Goal: Transaction & Acquisition: Purchase product/service

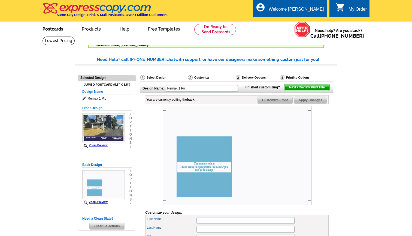
click at [62, 29] on link "Postcards" at bounding box center [53, 28] width 38 height 13
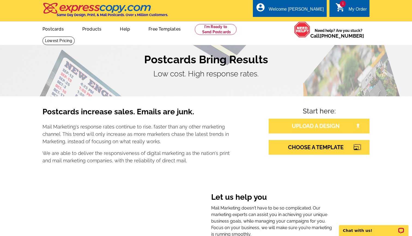
click at [327, 128] on link "UPLOAD A DESIGN" at bounding box center [319, 126] width 101 height 15
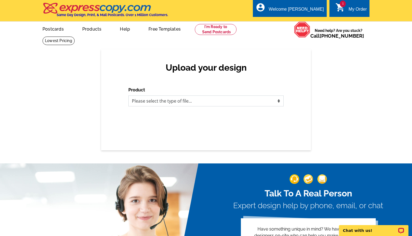
select select "1"
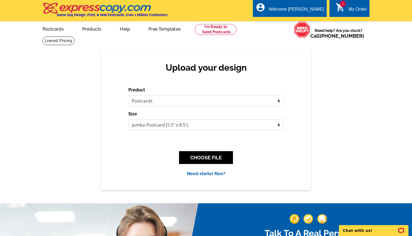
select select "1"
click at [212, 156] on button "CHOOSE FILE" at bounding box center [206, 157] width 54 height 13
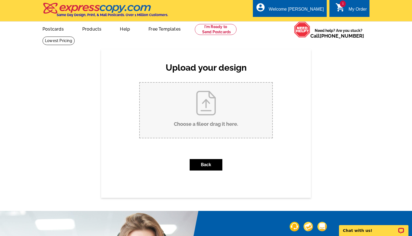
click at [215, 114] on input "Choose a file or drag it here ." at bounding box center [206, 110] width 133 height 55
type input "C:\fakepath\PC 21 Manor Front.pdf"
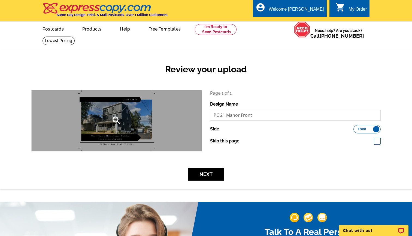
click at [150, 124] on div "search" at bounding box center [117, 120] width 170 height 61
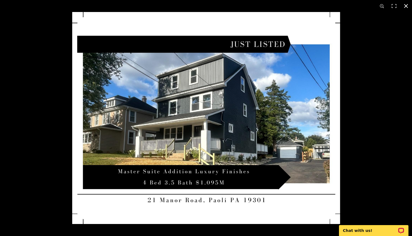
click at [407, 6] on button at bounding box center [406, 6] width 12 height 12
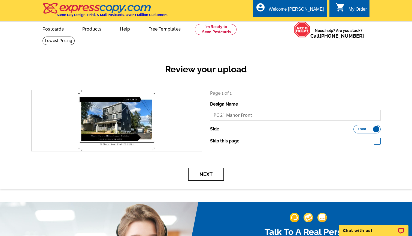
click at [215, 175] on button "Next" at bounding box center [205, 174] width 35 height 13
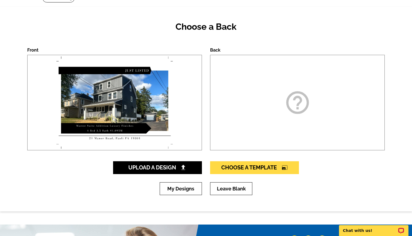
scroll to position [49, 0]
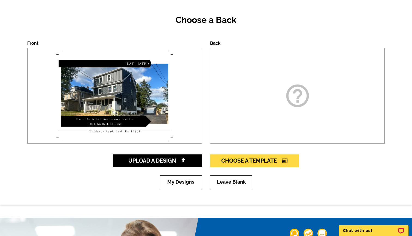
click at [273, 104] on div "help_outline" at bounding box center [297, 95] width 175 height 95
click at [305, 87] on icon "help_outline" at bounding box center [297, 95] width 27 height 27
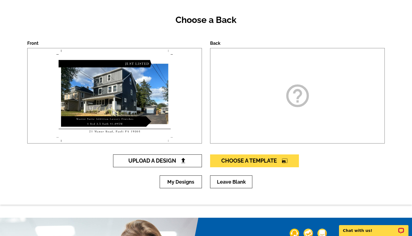
click at [189, 158] on link "Upload A Design" at bounding box center [157, 160] width 89 height 13
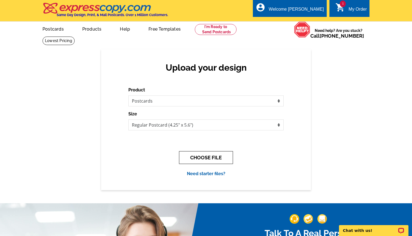
click at [196, 157] on button "CHOOSE FILE" at bounding box center [206, 157] width 54 height 13
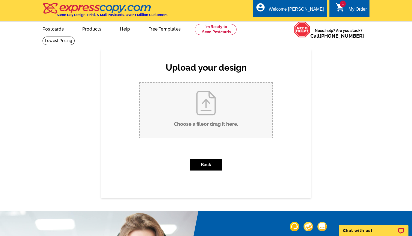
click at [202, 107] on input "Choose a file or drag it here ." at bounding box center [206, 110] width 133 height 55
type input "C:\fakepath\PC 21 Manor Back.pdf"
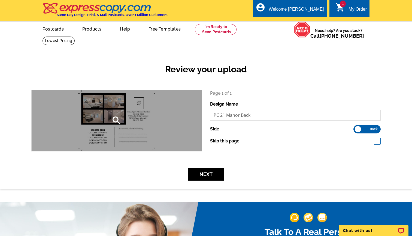
click at [137, 101] on div "search" at bounding box center [117, 120] width 170 height 61
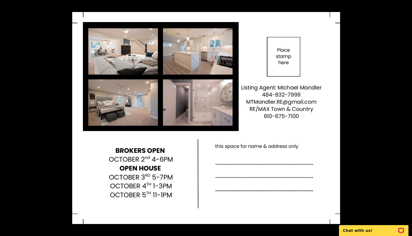
click at [368, 90] on div at bounding box center [278, 130] width 412 height 236
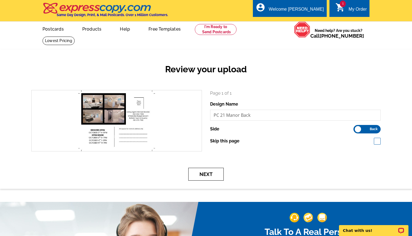
click at [206, 173] on button "Next" at bounding box center [205, 174] width 35 height 13
